Goal: Task Accomplishment & Management: Use online tool/utility

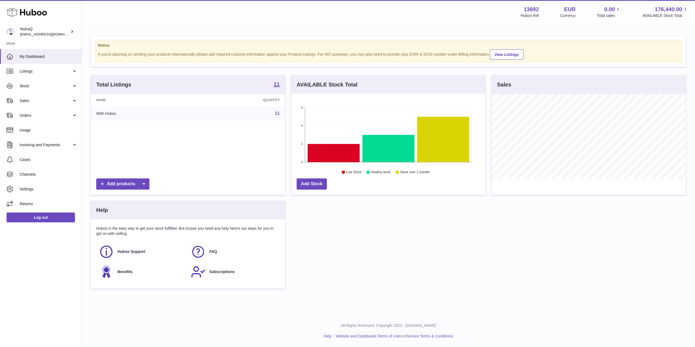
scroll to position [85, 194]
click at [48, 82] on link "Stock" at bounding box center [40, 86] width 81 height 15
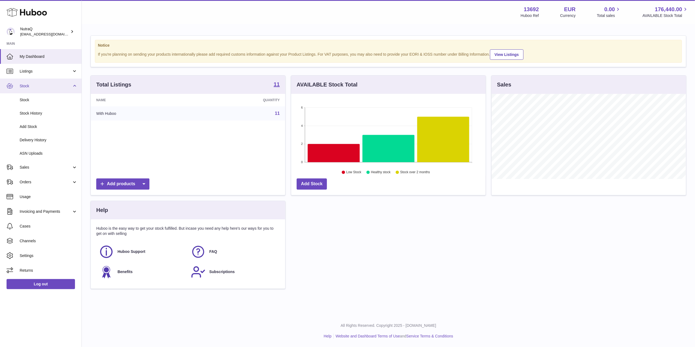
click at [33, 81] on link "Stock" at bounding box center [40, 86] width 81 height 15
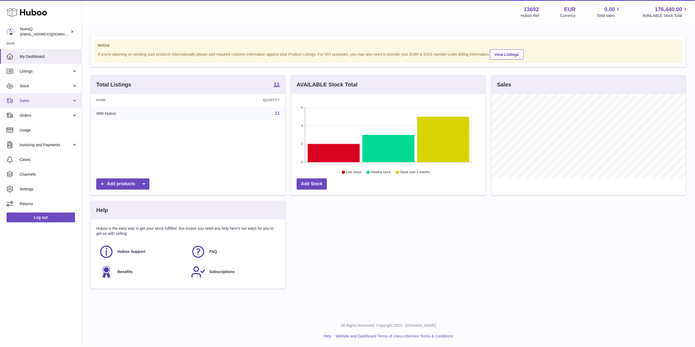
click at [42, 98] on span "Sales" at bounding box center [46, 100] width 52 height 5
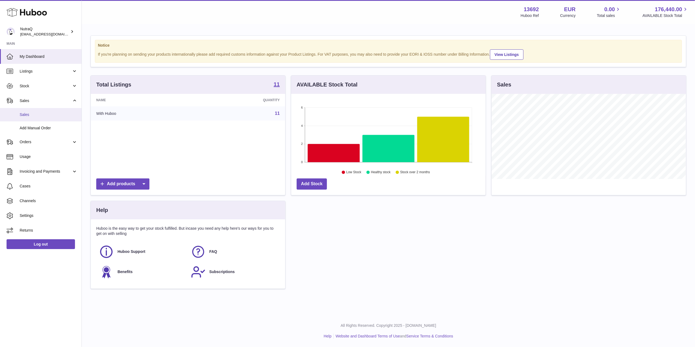
click at [53, 114] on span "Sales" at bounding box center [49, 114] width 58 height 5
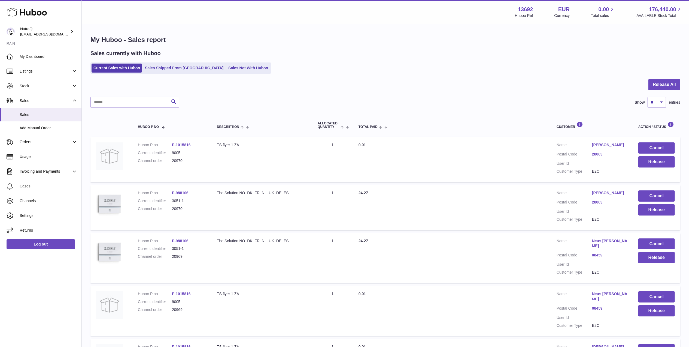
click at [644, 81] on div at bounding box center [385, 88] width 590 height 18
click at [652, 83] on button "Release All" at bounding box center [665, 84] width 32 height 11
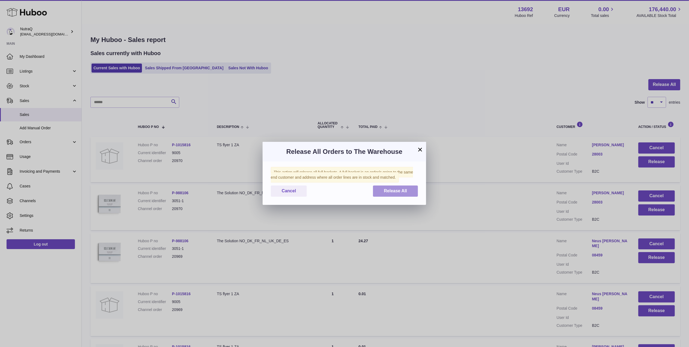
click at [394, 192] on span "Release All" at bounding box center [395, 190] width 23 height 5
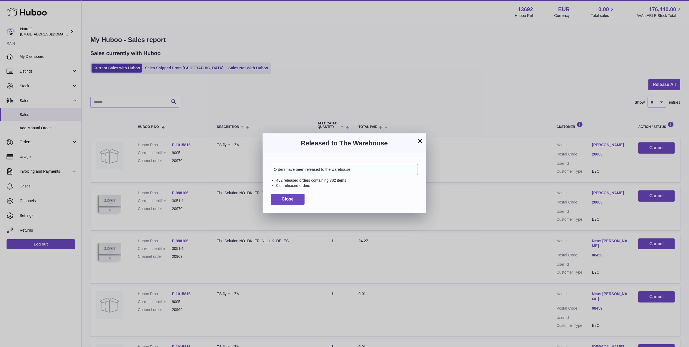
click at [280, 193] on div "Orders have been released to the warehouse. 432 released orders containing 782 …" at bounding box center [345, 183] width 164 height 60
click at [280, 199] on button "Close" at bounding box center [288, 199] width 34 height 11
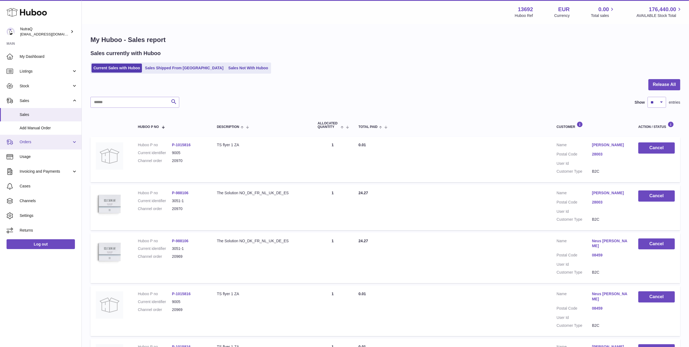
click at [41, 143] on span "Orders" at bounding box center [46, 141] width 52 height 5
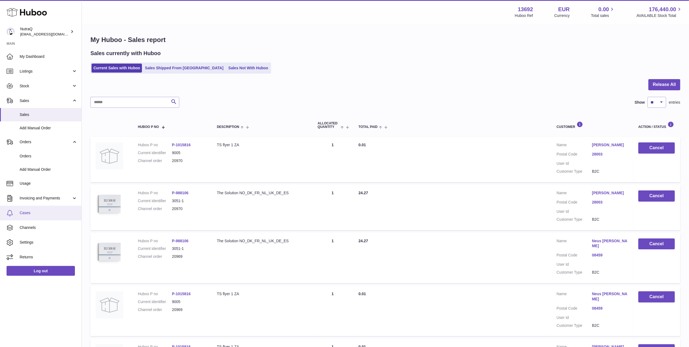
click at [37, 208] on link "Cases" at bounding box center [40, 213] width 81 height 15
